Goal: Check status: Check status

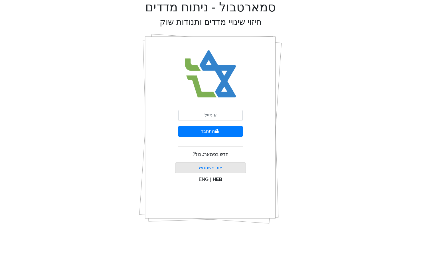
click at [212, 116] on input "email" at bounding box center [210, 115] width 64 height 11
type input "[EMAIL_ADDRESS][DOMAIN_NAME]"
click at [209, 135] on button "התחבר" at bounding box center [210, 131] width 64 height 11
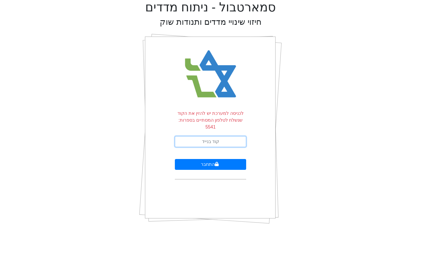
click at [222, 137] on input "text" at bounding box center [210, 141] width 71 height 11
type input "563600"
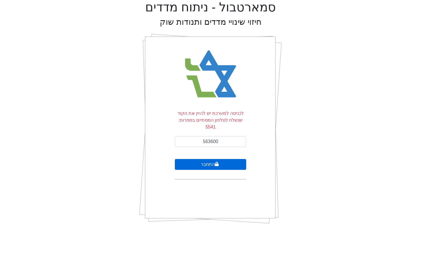
click at [229, 159] on button "התחבר" at bounding box center [210, 164] width 71 height 11
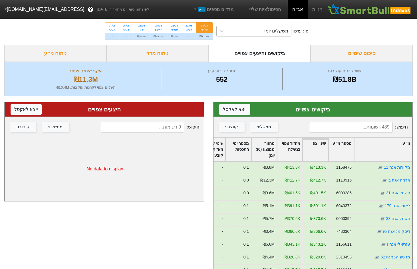
drag, startPoint x: 245, startPoint y: 31, endPoint x: 246, endPoint y: 35, distance: 4.7
click at [245, 31] on div "משקלים יומי" at bounding box center [259, 31] width 64 height 10
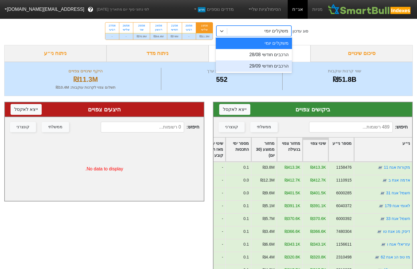
click at [255, 61] on div "הרכבים חודשי 29/09" at bounding box center [254, 65] width 76 height 11
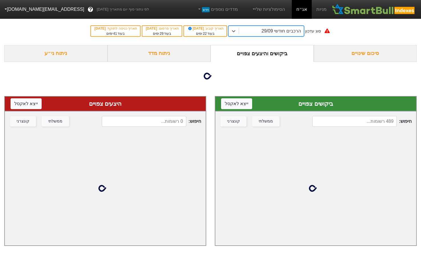
click at [254, 56] on div "ביקושים והיצעים צפויים" at bounding box center [262, 53] width 103 height 17
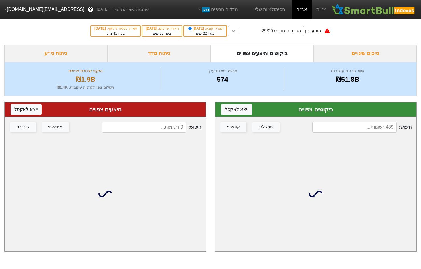
click at [239, 29] on div at bounding box center [233, 31] width 10 height 10
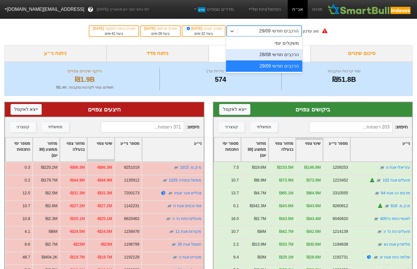
click at [261, 55] on div "הרכבים חודשי 28/08" at bounding box center [264, 54] width 76 height 11
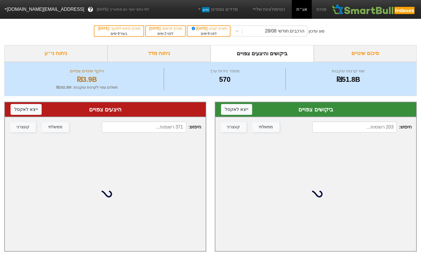
click at [159, 120] on div "חיפוש : ממשלתי קונצרני" at bounding box center [105, 127] width 201 height 20
click at [163, 128] on input at bounding box center [144, 127] width 84 height 11
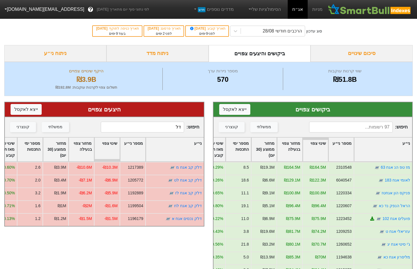
type input "ד"
